Goal: Transaction & Acquisition: Book appointment/travel/reservation

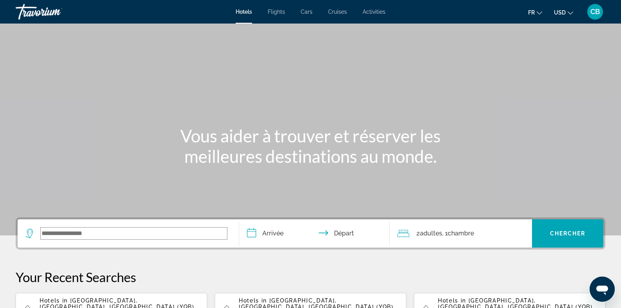
click at [136, 235] on input "Search widget" at bounding box center [134, 233] width 186 height 12
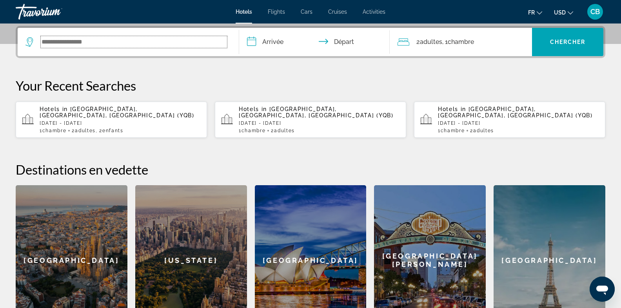
scroll to position [191, 0]
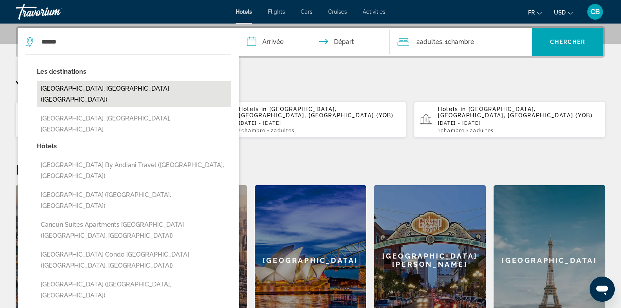
click at [102, 85] on button "[GEOGRAPHIC_DATA], [GEOGRAPHIC_DATA] ([GEOGRAPHIC_DATA])" at bounding box center [134, 94] width 194 height 26
type input "**********"
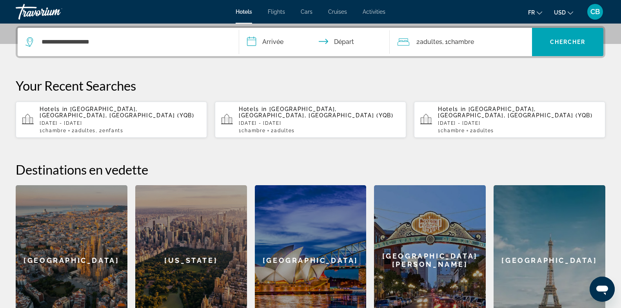
click at [275, 42] on input "**********" at bounding box center [316, 43] width 154 height 31
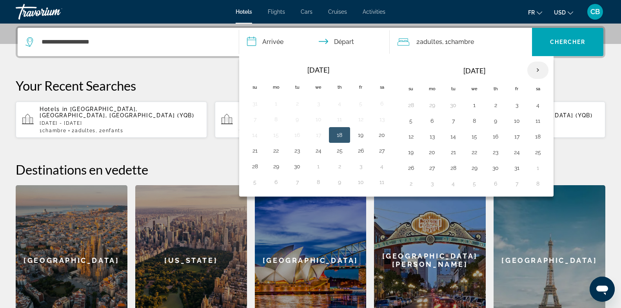
click at [532, 70] on th "Next month" at bounding box center [537, 70] width 21 height 17
click at [252, 150] on button "16" at bounding box center [254, 152] width 13 height 11
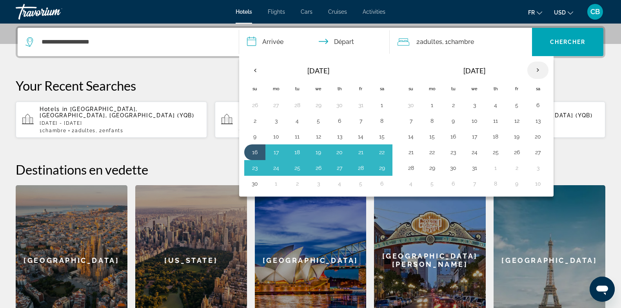
click at [531, 73] on th "Next month" at bounding box center [537, 70] width 21 height 17
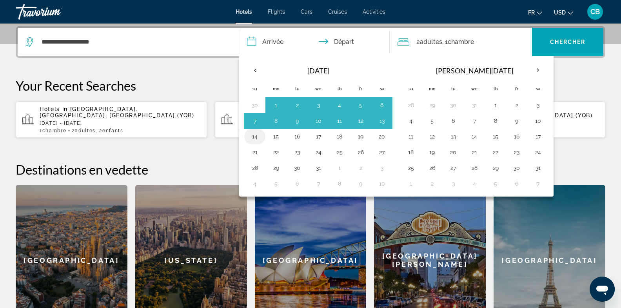
click at [252, 135] on button "14" at bounding box center [254, 136] width 13 height 11
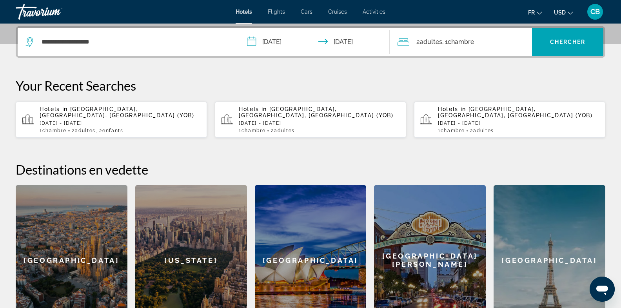
click at [275, 46] on input "**********" at bounding box center [316, 43] width 154 height 31
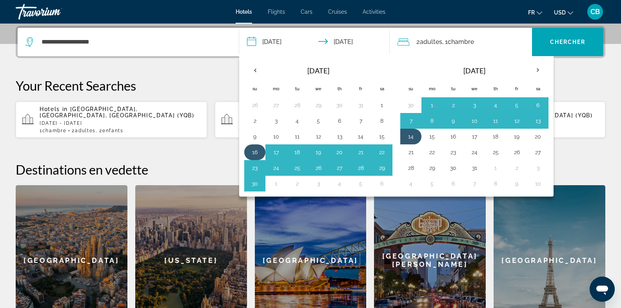
click at [255, 150] on button "16" at bounding box center [254, 152] width 13 height 11
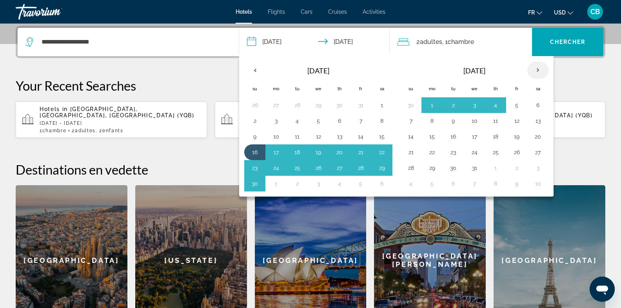
click at [532, 68] on th "Next month" at bounding box center [537, 70] width 21 height 17
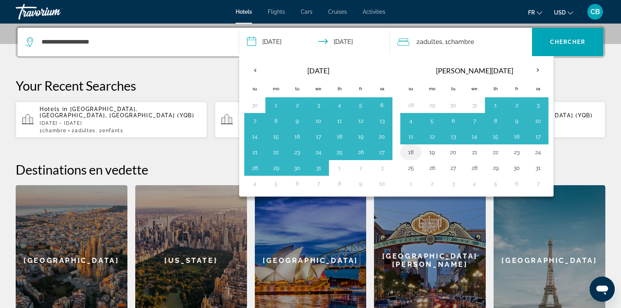
click at [410, 148] on button "18" at bounding box center [410, 152] width 13 height 11
type input "**********"
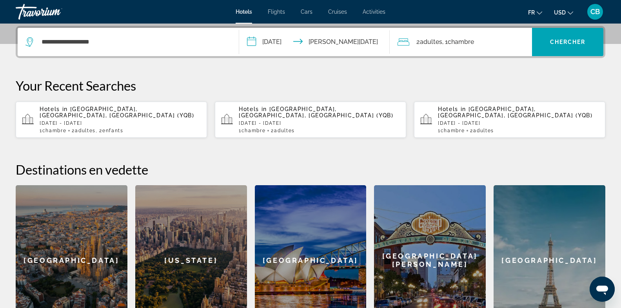
click at [566, 8] on button "USD USD ($) MXN (Mex$) CAD (Can$) GBP (£) EUR (€) AUD (A$) NZD (NZ$) CNY (CN¥)" at bounding box center [563, 12] width 19 height 11
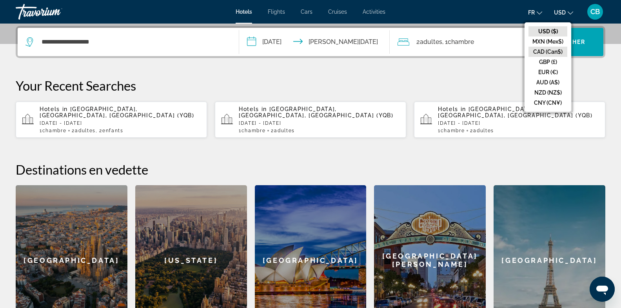
click at [550, 48] on button "CAD (Can$)" at bounding box center [547, 52] width 39 height 10
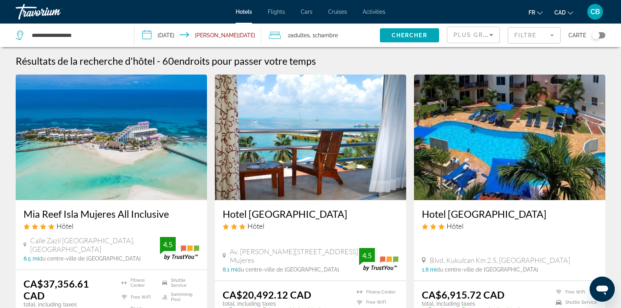
click at [542, 36] on mat-form-field "Filtre" at bounding box center [534, 35] width 53 height 16
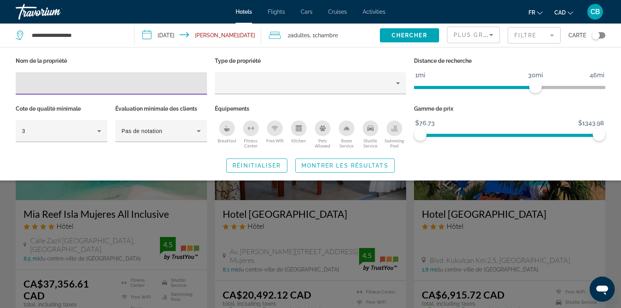
click at [542, 36] on mat-form-field "Filtre" at bounding box center [534, 35] width 53 height 16
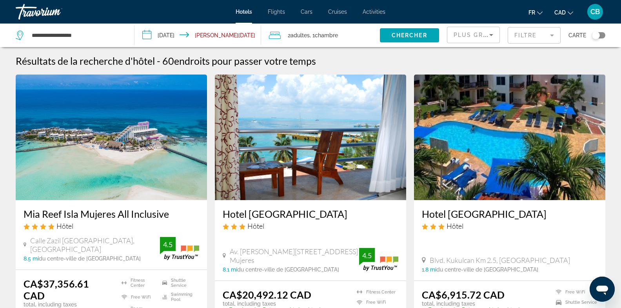
click at [498, 33] on div "Plus grandes économies" at bounding box center [473, 35] width 52 height 16
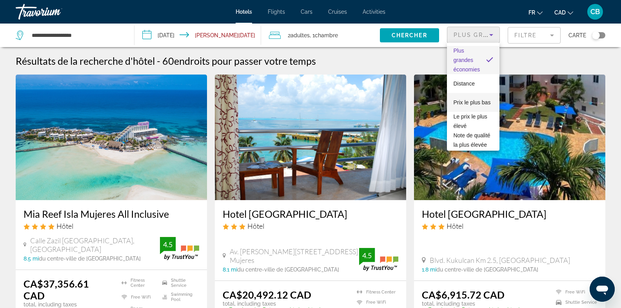
click at [475, 101] on span "Prix le plus bas" at bounding box center [471, 102] width 37 height 6
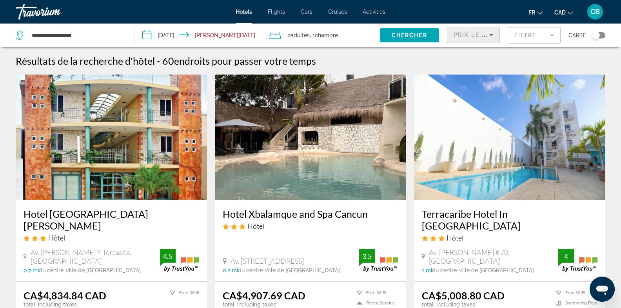
click at [489, 38] on icon "Sort by" at bounding box center [490, 34] width 9 height 9
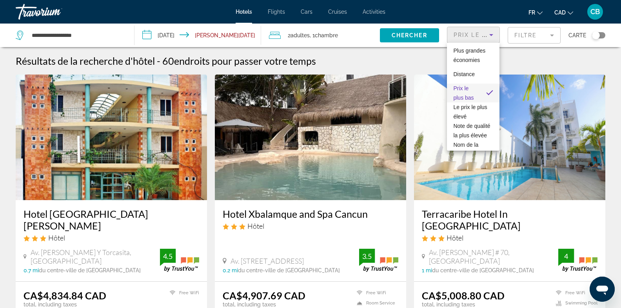
click at [489, 38] on div at bounding box center [310, 154] width 621 height 308
